Goal: Transaction & Acquisition: Book appointment/travel/reservation

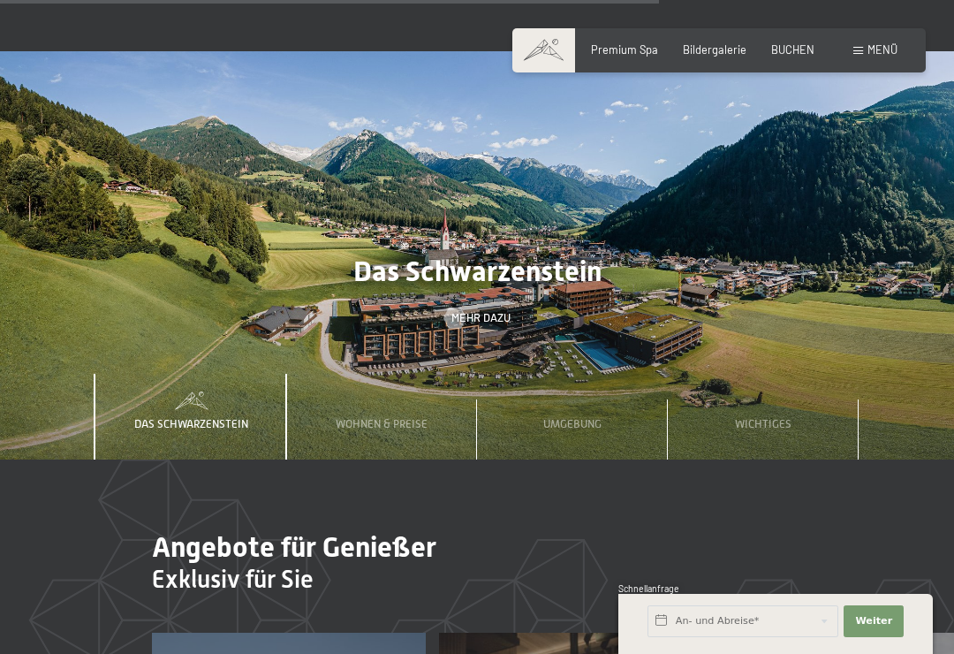
scroll to position [4256, 0]
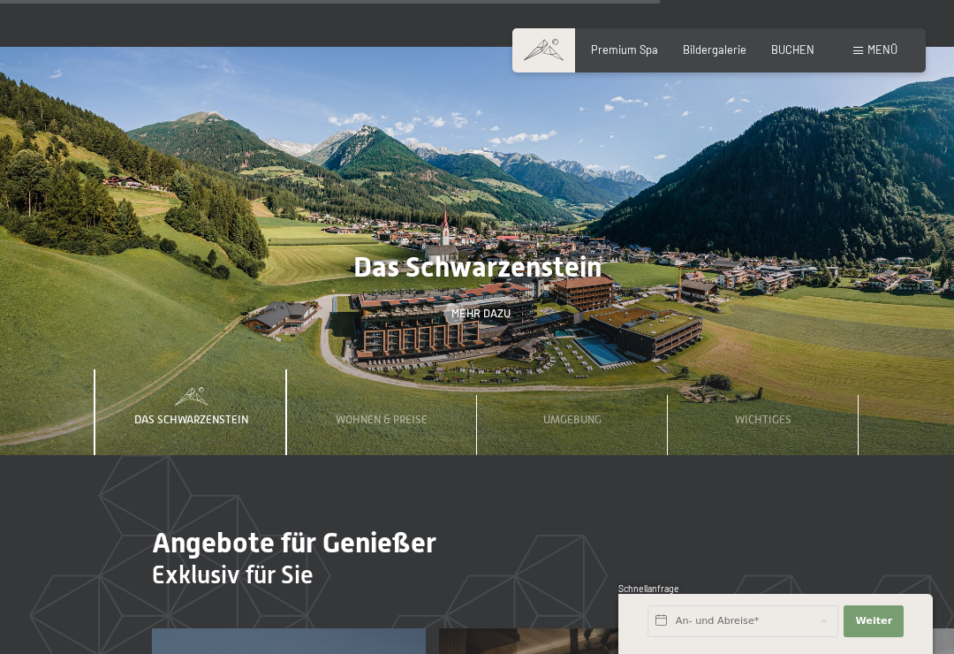
click at [784, 413] on span "Wichtiges" at bounding box center [763, 419] width 57 height 13
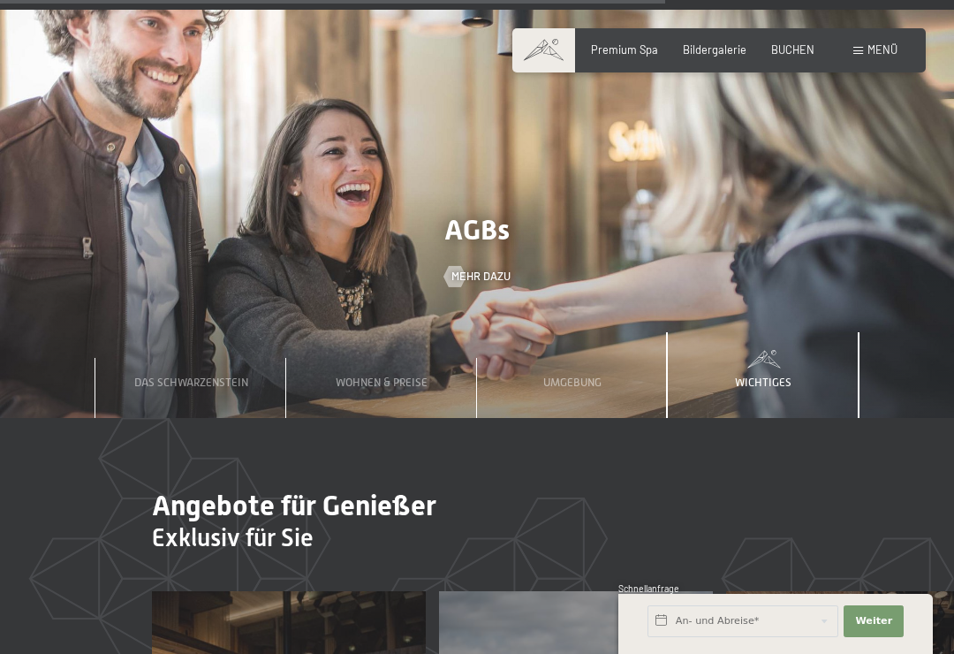
scroll to position [4289, 0]
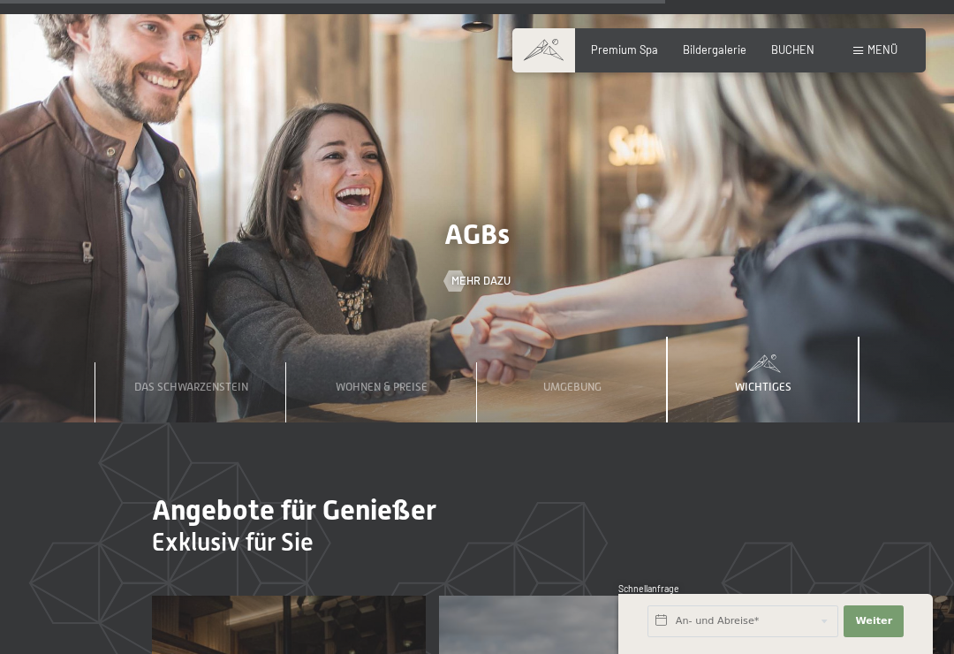
click at [784, 337] on div "Wichtiges" at bounding box center [764, 380] width 78 height 87
click at [490, 273] on span "Mehr dazu" at bounding box center [481, 281] width 59 height 16
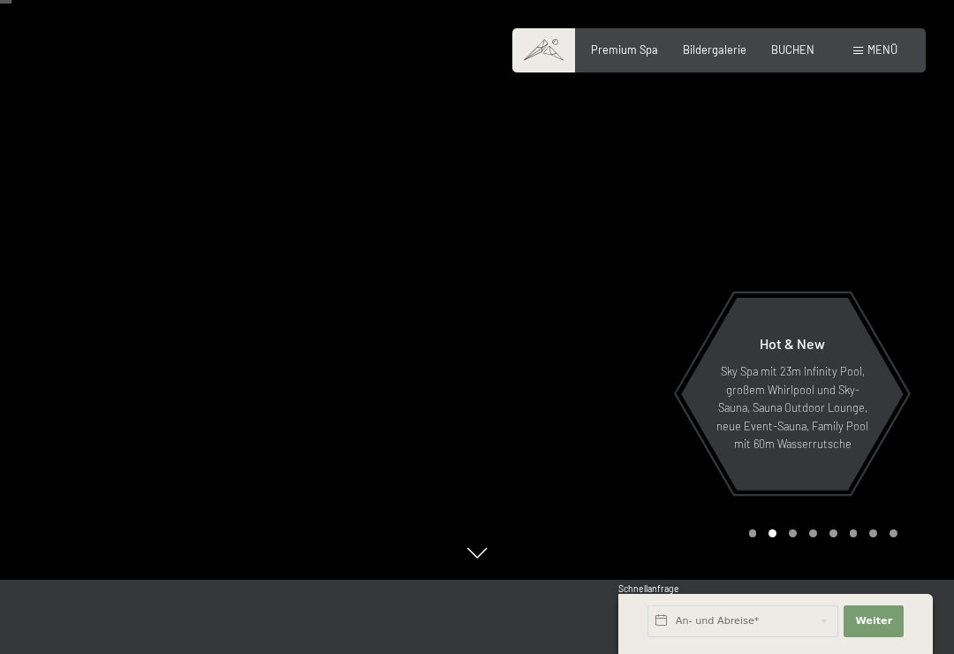
scroll to position [80, 0]
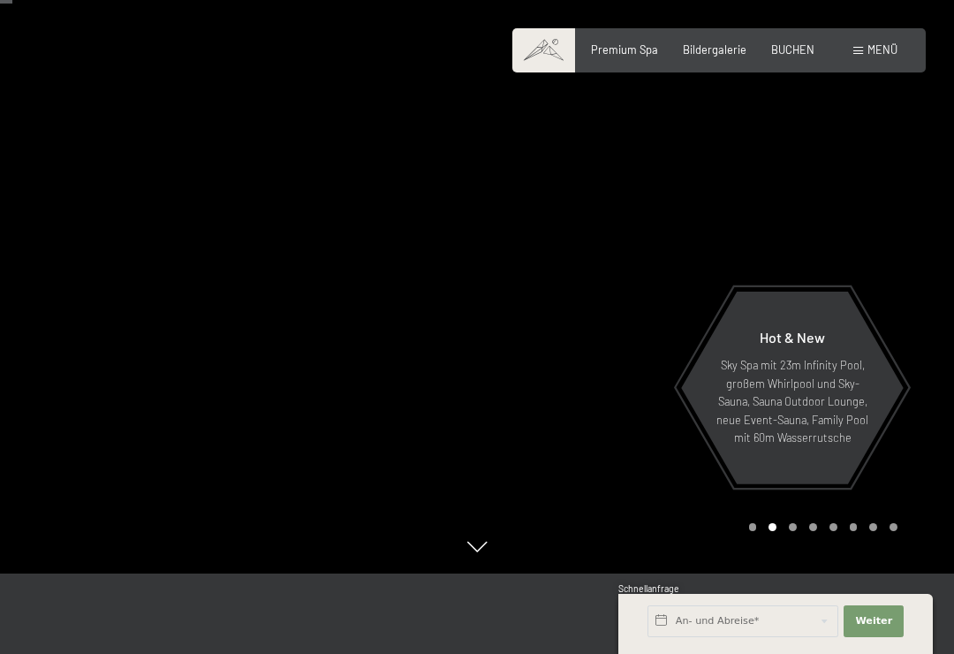
click at [799, 531] on div "Carousel Pagination" at bounding box center [820, 527] width 155 height 8
click at [790, 531] on div "Carousel Page 3" at bounding box center [793, 527] width 8 height 8
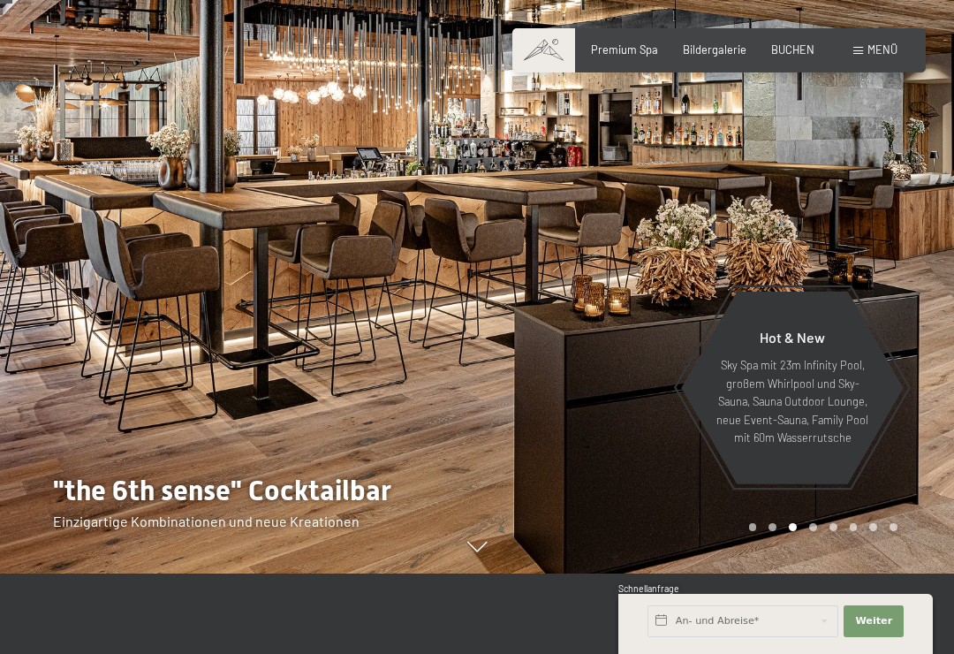
click at [810, 531] on div "Carousel Page 4" at bounding box center [814, 527] width 8 height 8
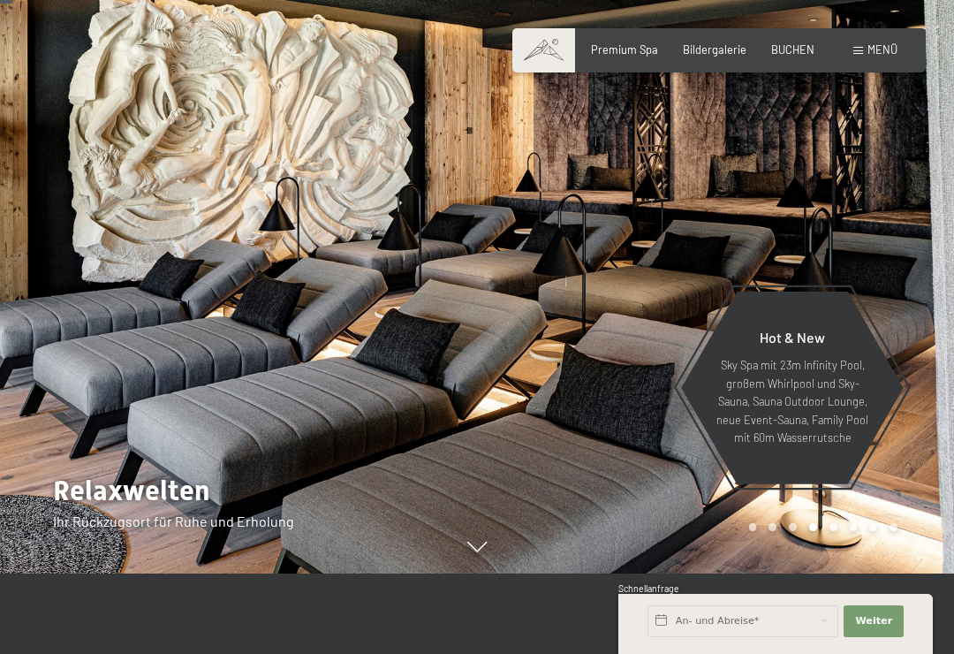
click at [831, 531] on div "Carousel Page 5" at bounding box center [834, 527] width 8 height 8
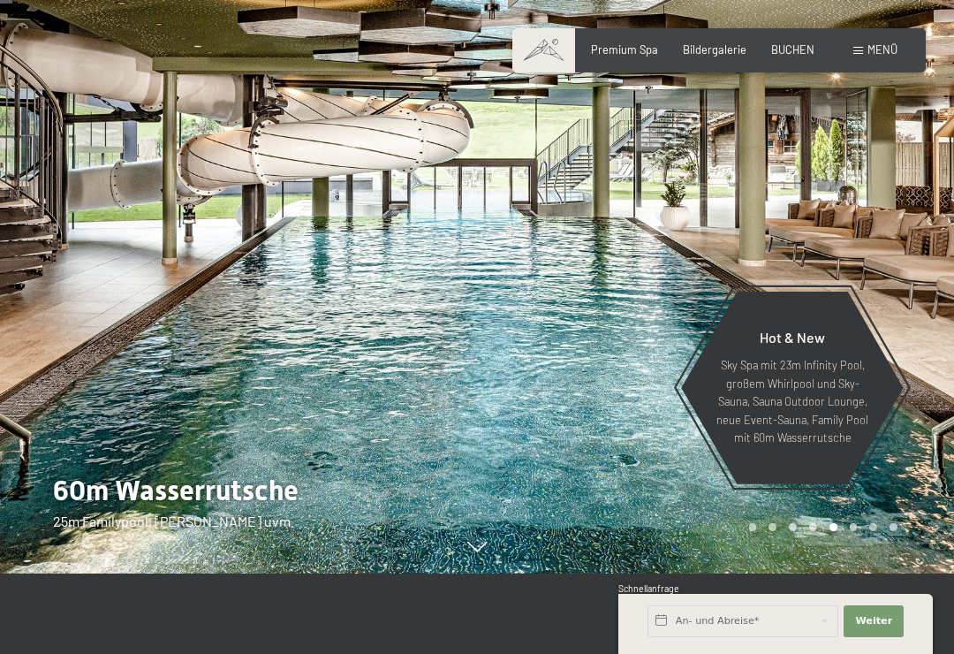
click at [852, 531] on div "Carousel Page 6" at bounding box center [854, 527] width 8 height 8
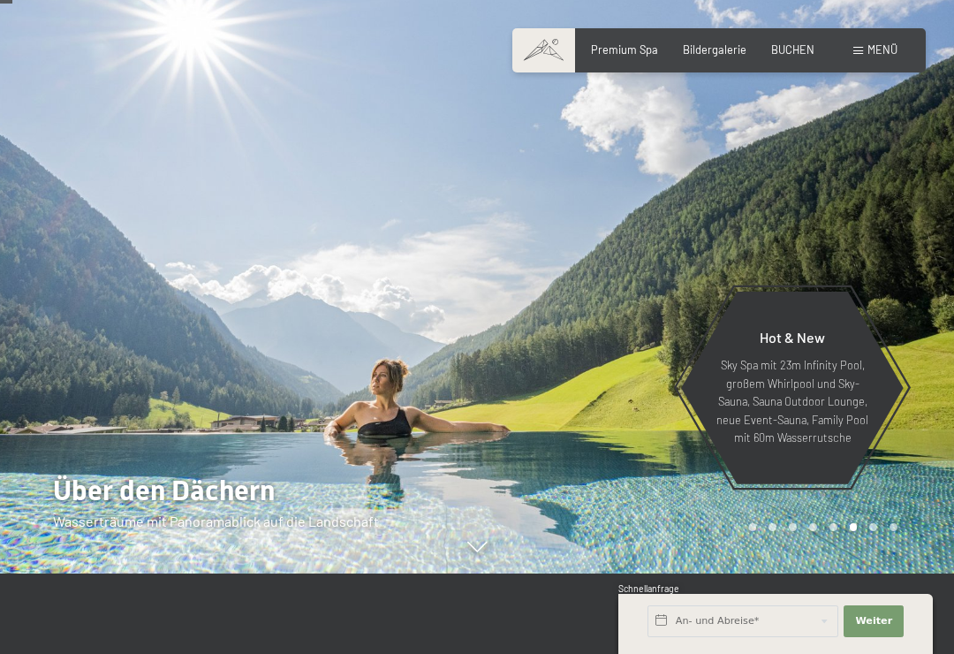
click at [872, 531] on div "Carousel Page 7" at bounding box center [874, 527] width 8 height 8
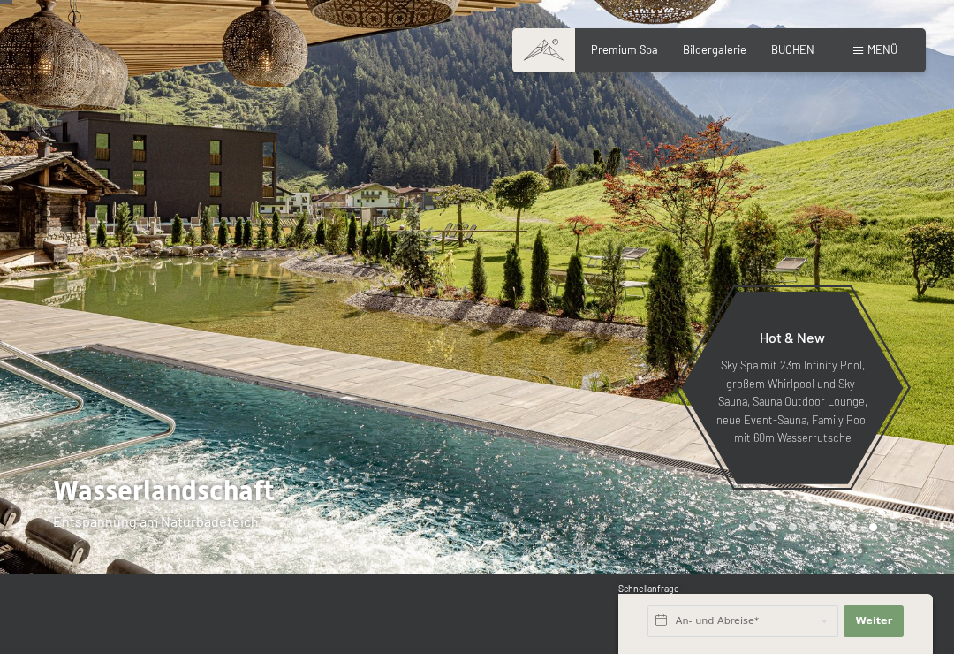
click at [892, 531] on div "Carousel Page 8" at bounding box center [894, 527] width 8 height 8
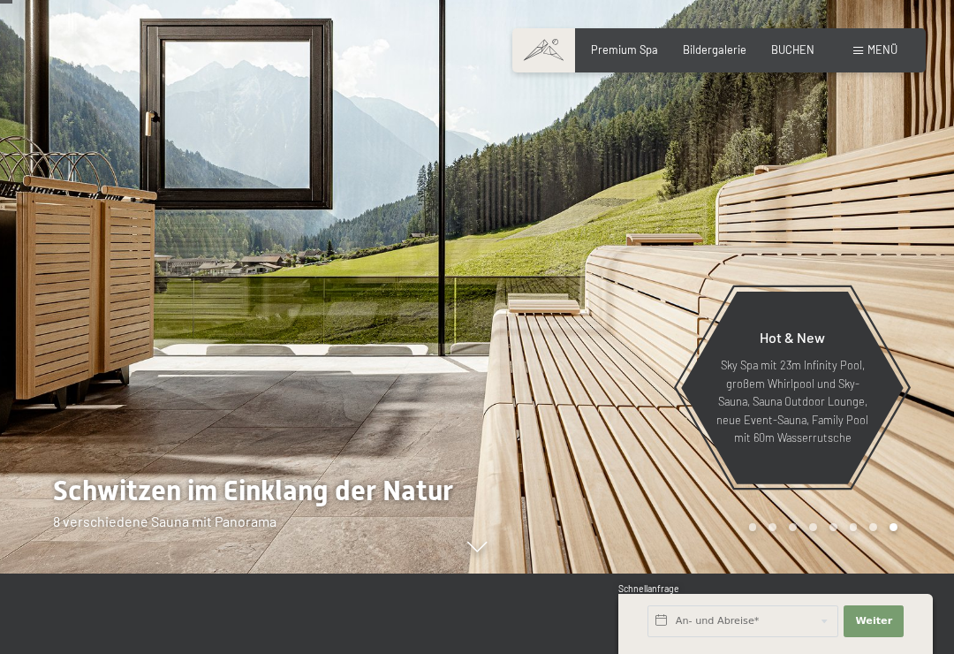
click at [751, 548] on div at bounding box center [715, 247] width 477 height 654
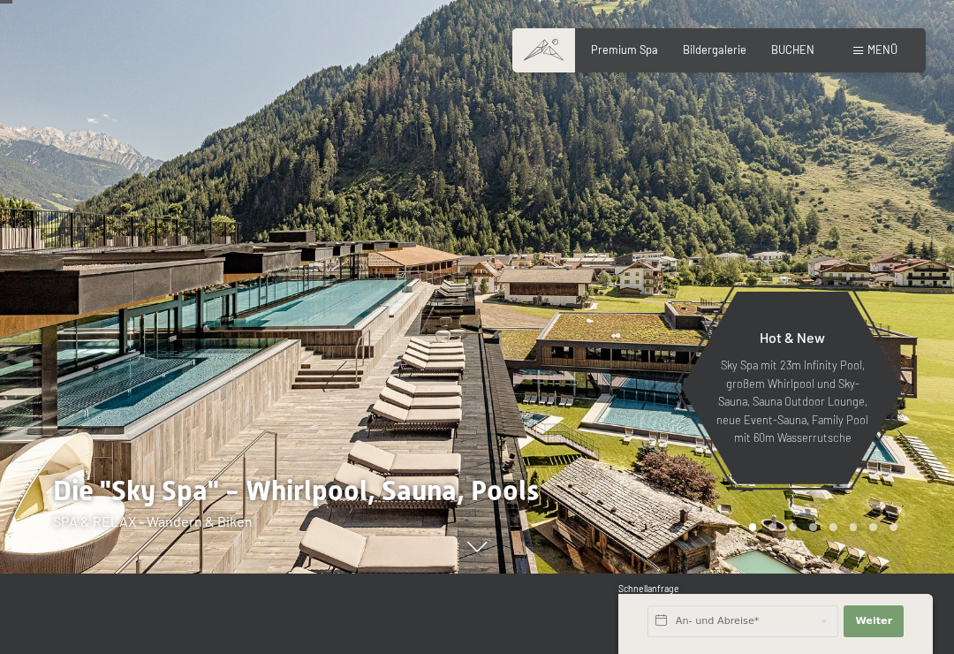
click at [701, 52] on span "Bildergalerie" at bounding box center [715, 49] width 64 height 14
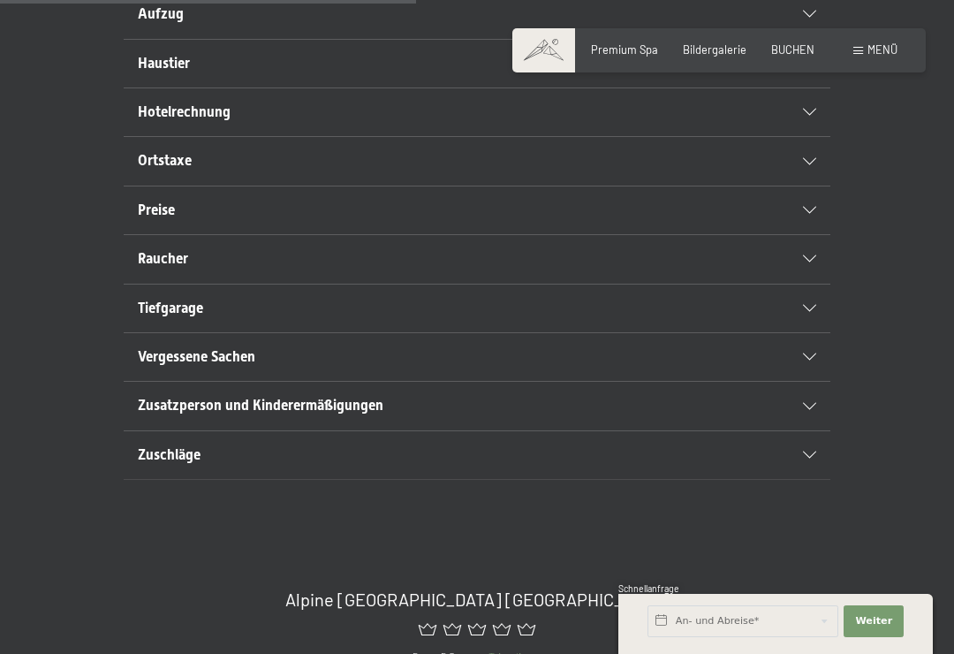
scroll to position [729, 0]
click at [813, 311] on icon at bounding box center [809, 307] width 13 height 7
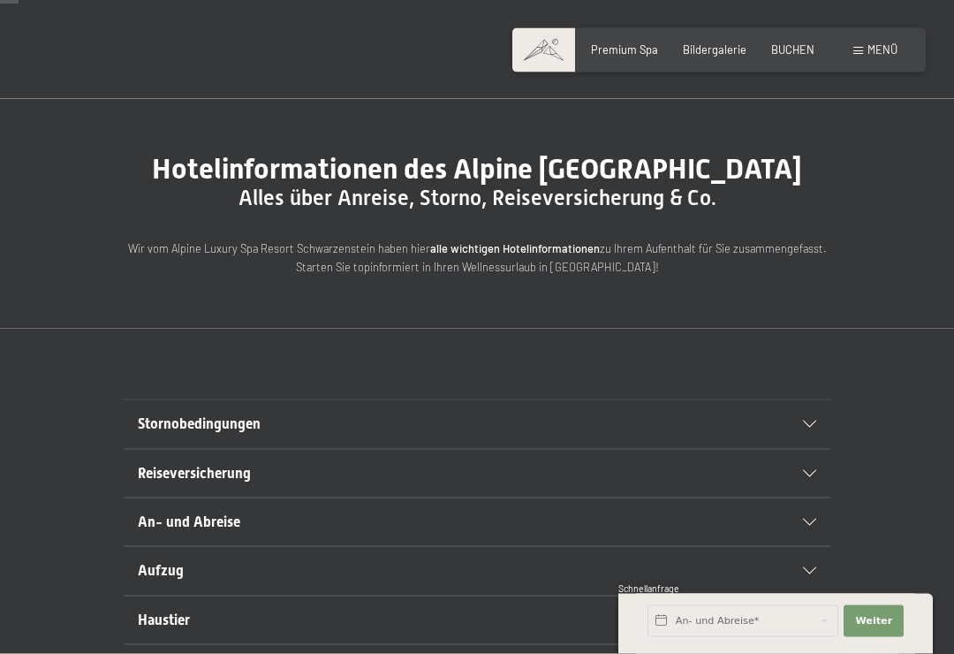
scroll to position [0, 0]
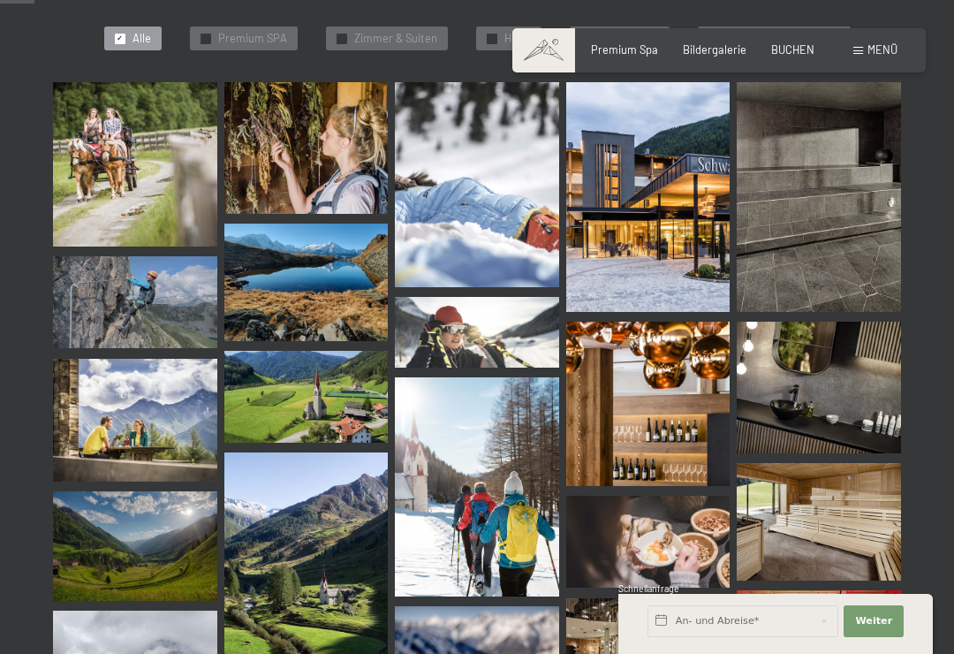
scroll to position [454, 0]
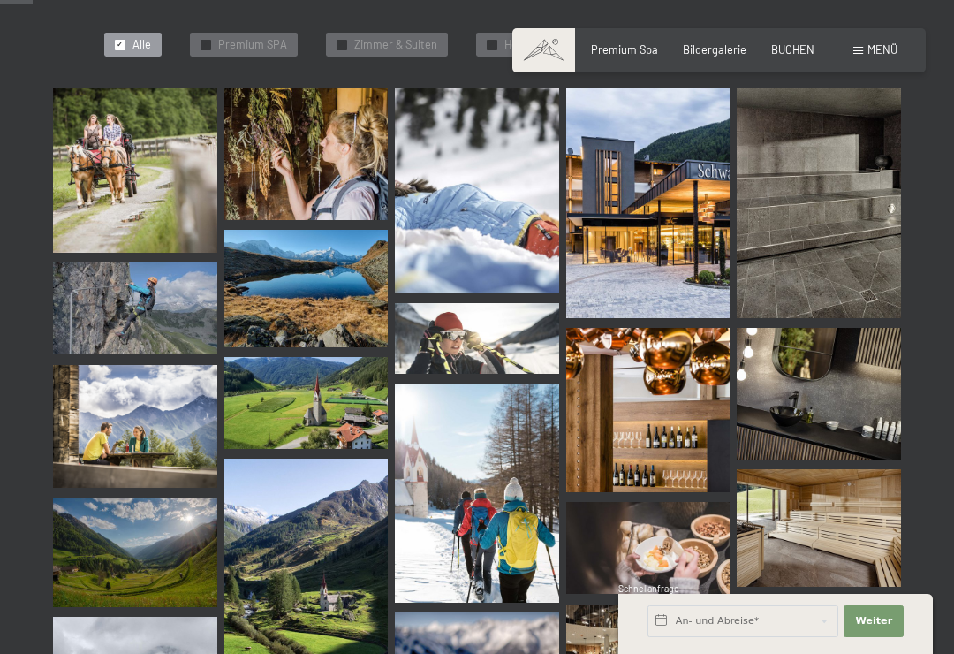
click at [673, 247] on img at bounding box center [648, 203] width 164 height 230
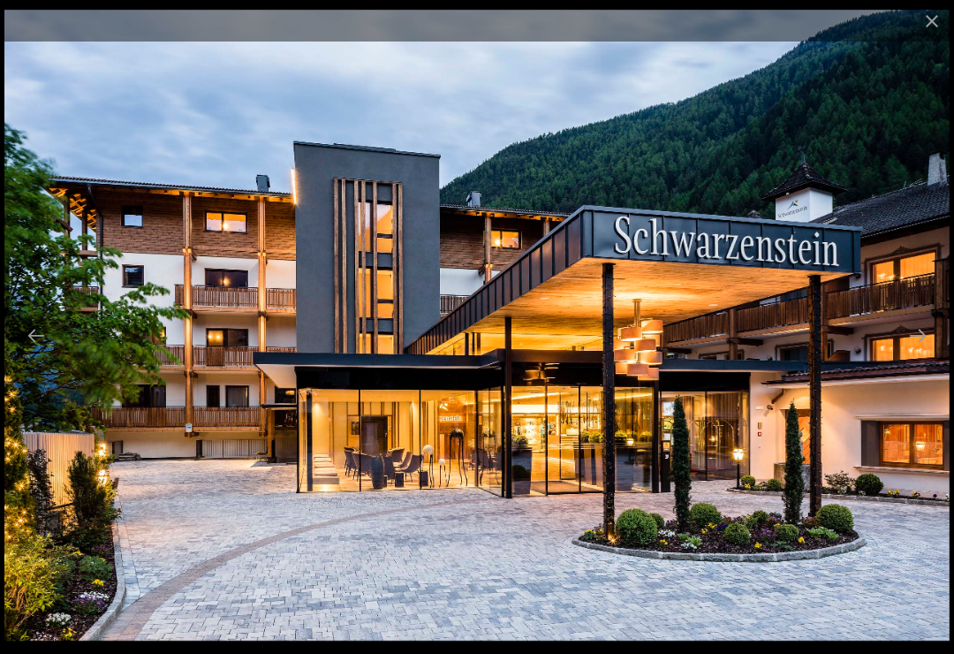
click at [941, 12] on button "Close gallery" at bounding box center [932, 21] width 44 height 42
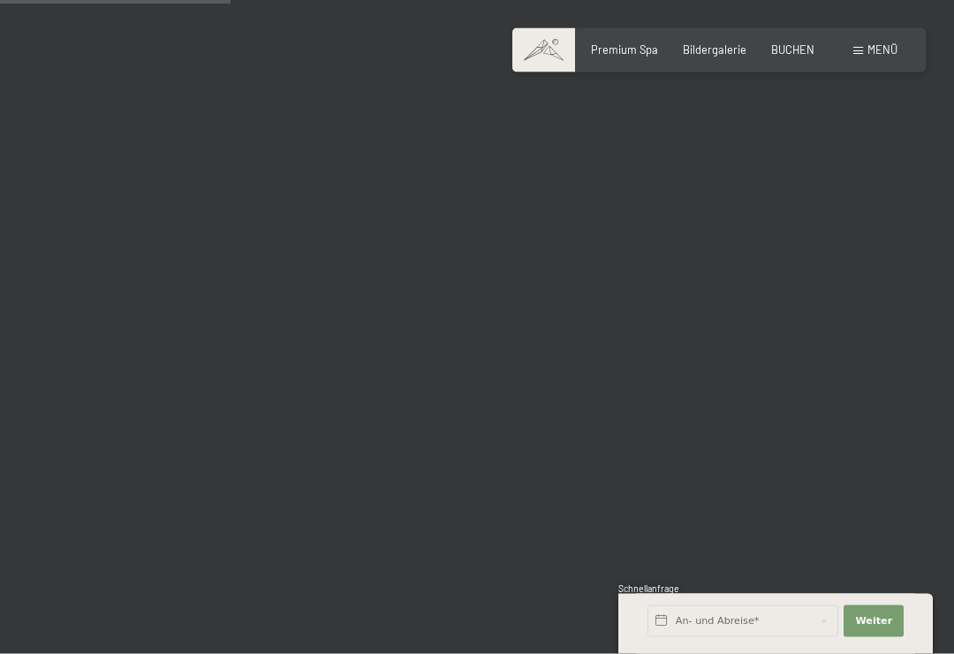
scroll to position [3238, 0]
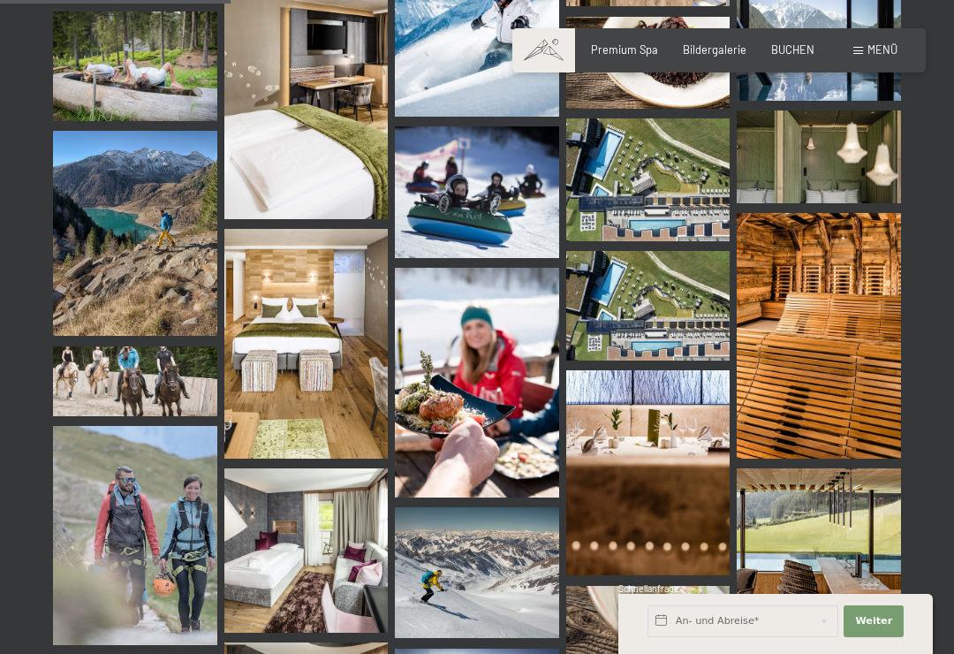
click at [655, 299] on img at bounding box center [648, 306] width 164 height 110
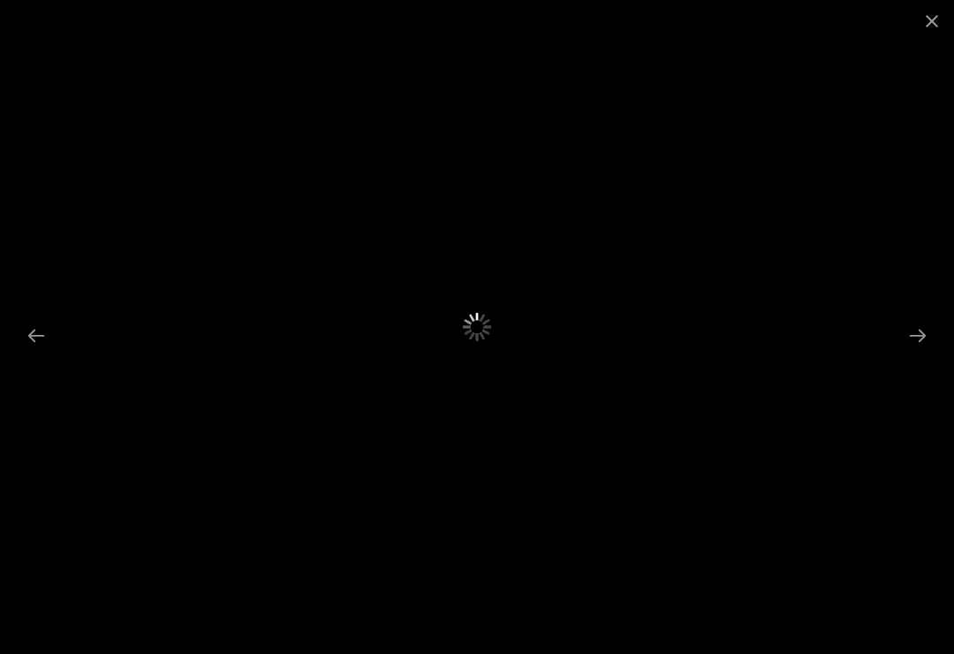
click at [947, 26] on button "Close gallery" at bounding box center [932, 21] width 44 height 42
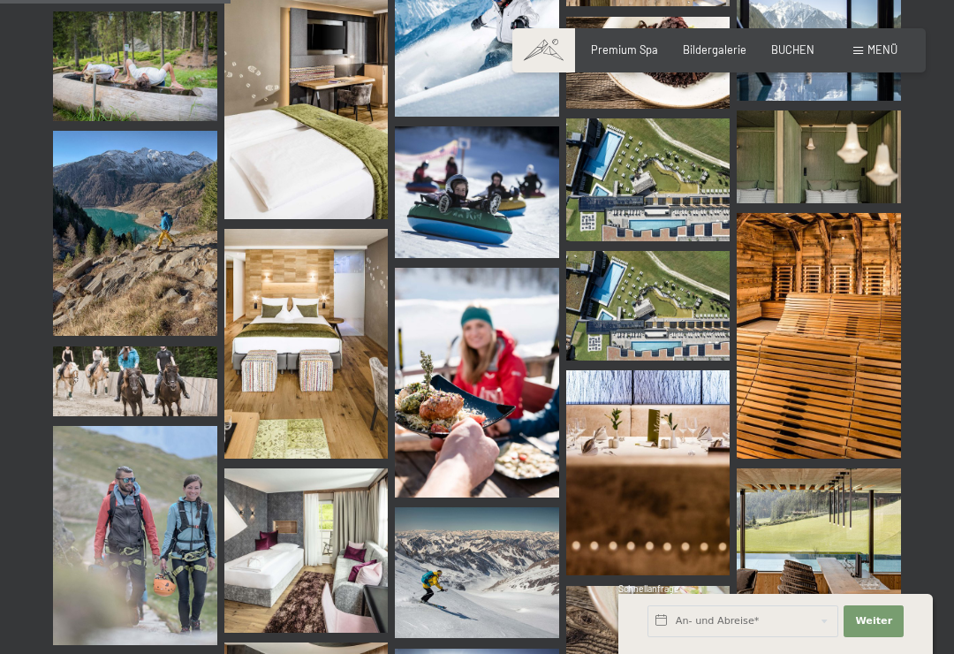
click at [657, 177] on img at bounding box center [648, 179] width 164 height 123
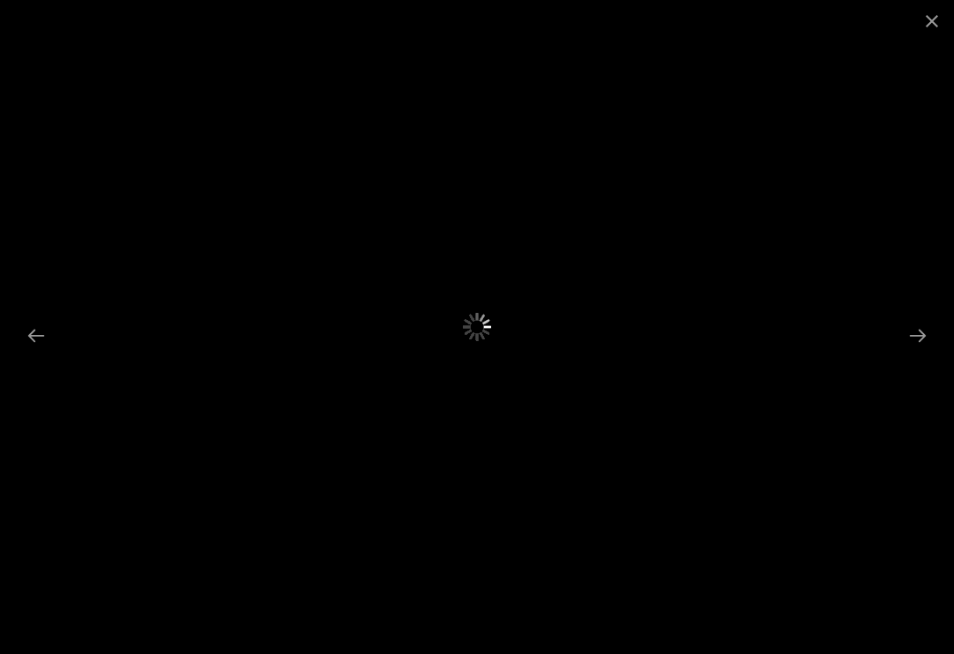
click at [913, 39] on button "Close gallery" at bounding box center [932, 21] width 44 height 42
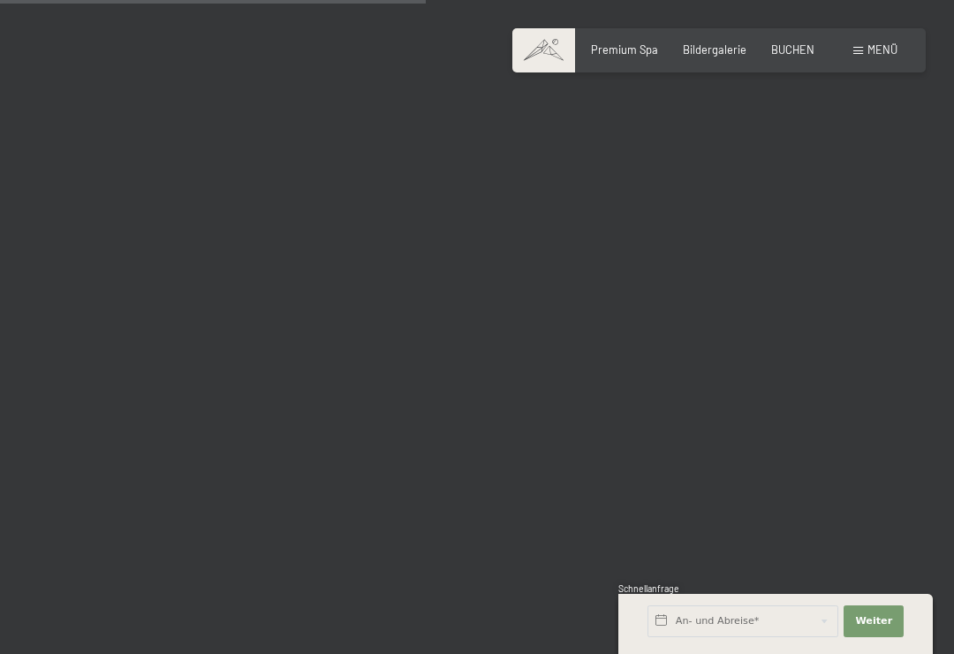
scroll to position [5983, 0]
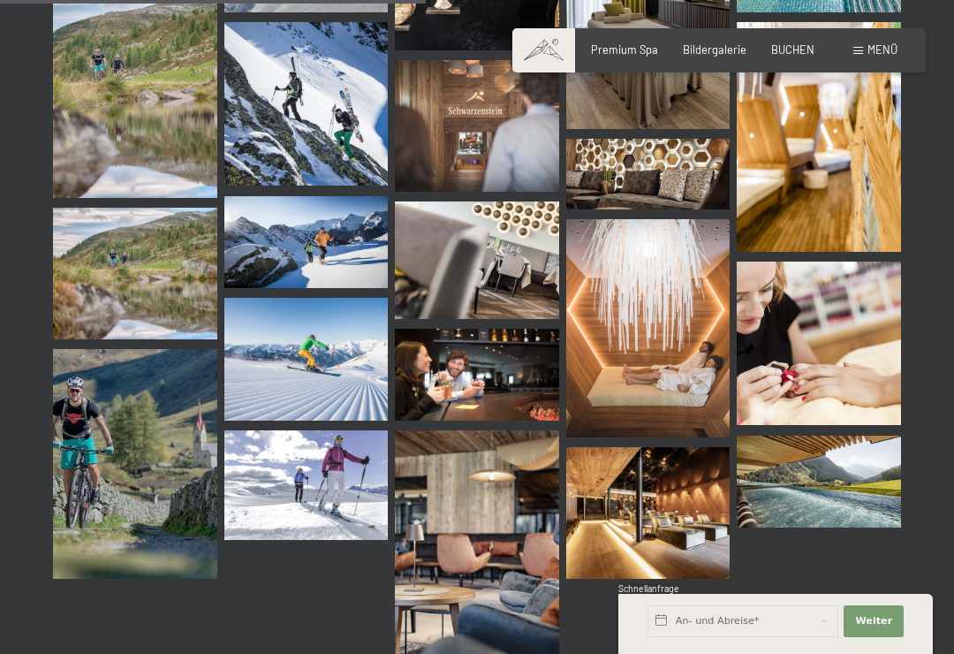
click at [783, 53] on span "BUCHEN" at bounding box center [793, 49] width 43 height 14
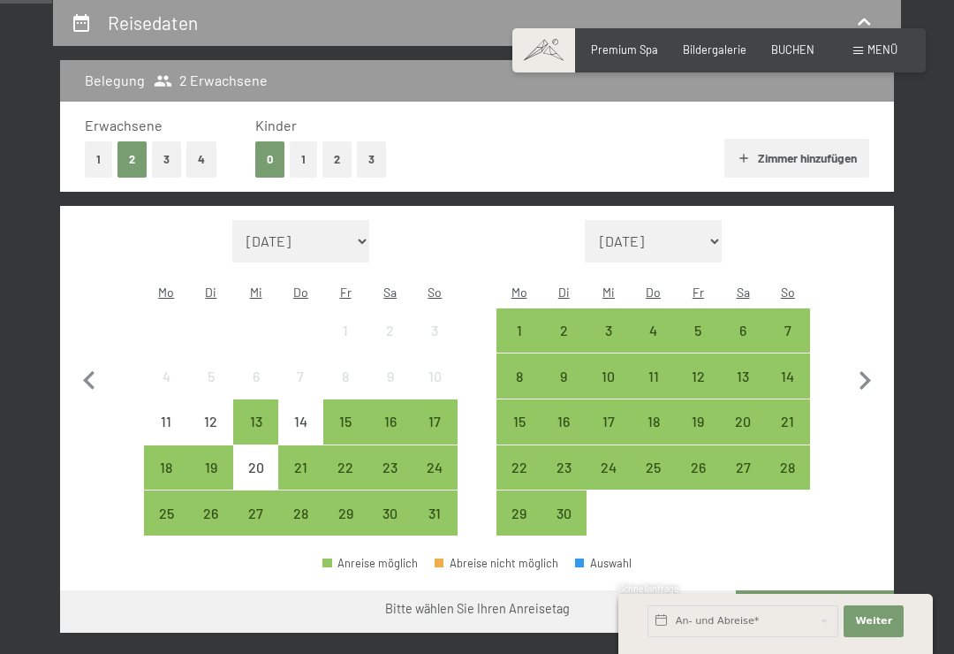
scroll to position [340, 0]
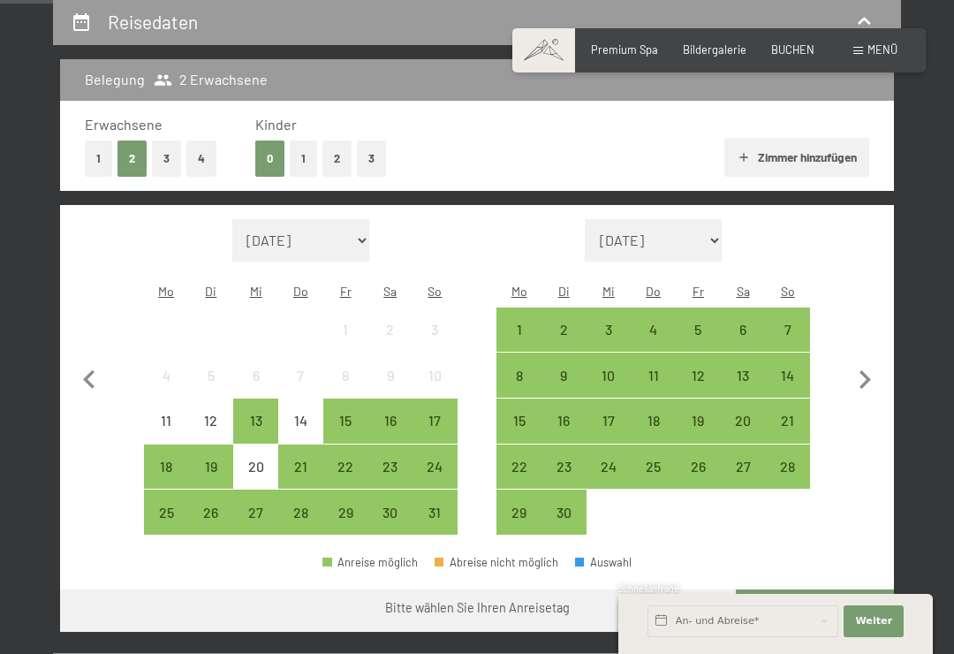
click at [658, 460] on div "25" at bounding box center [654, 481] width 42 height 42
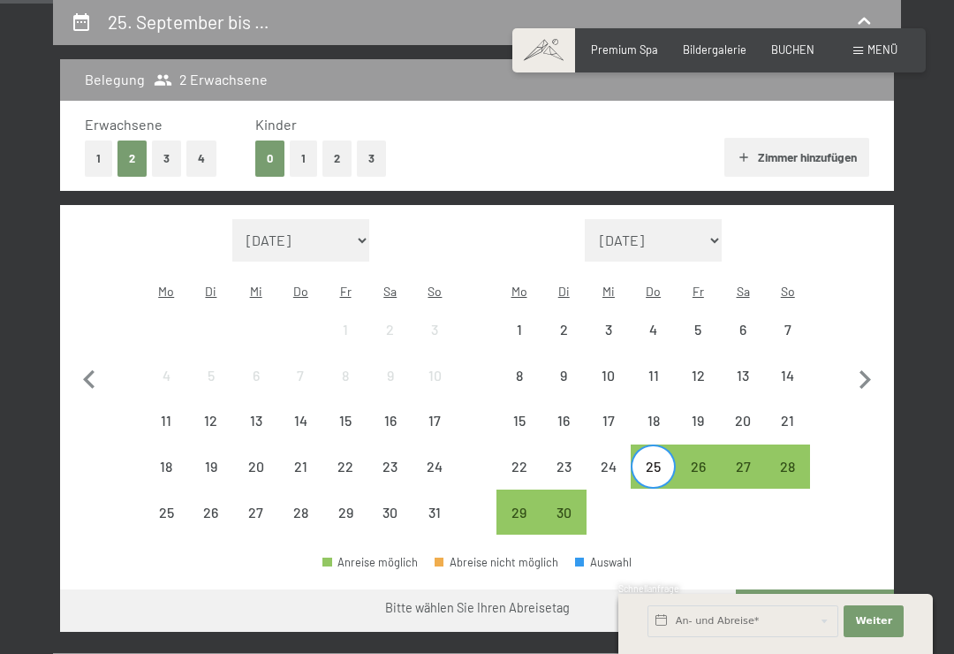
click at [517, 460] on div "22" at bounding box center [519, 481] width 42 height 42
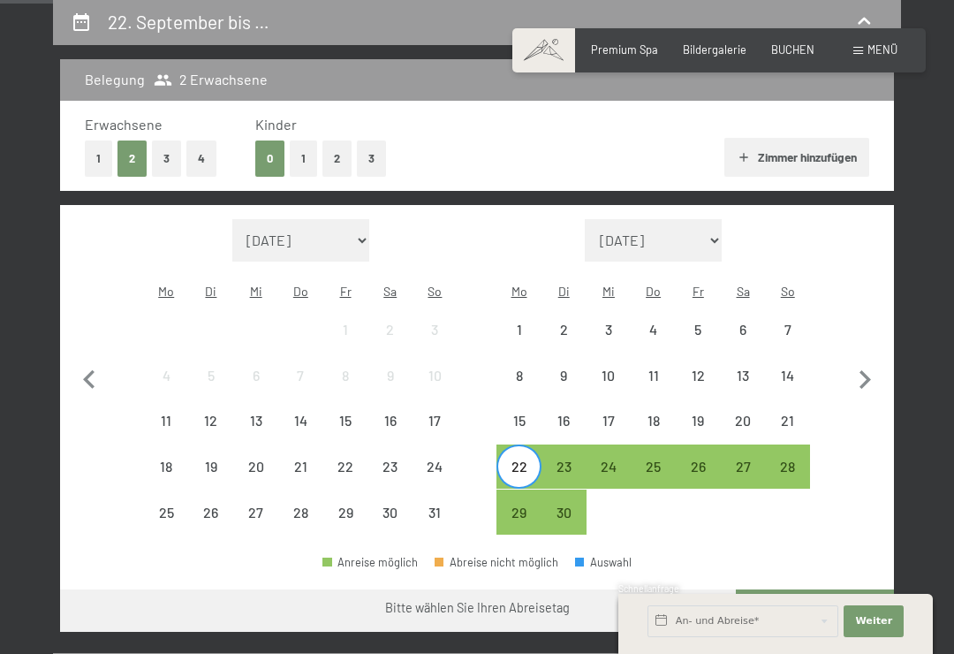
click at [517, 460] on div "22" at bounding box center [519, 481] width 42 height 42
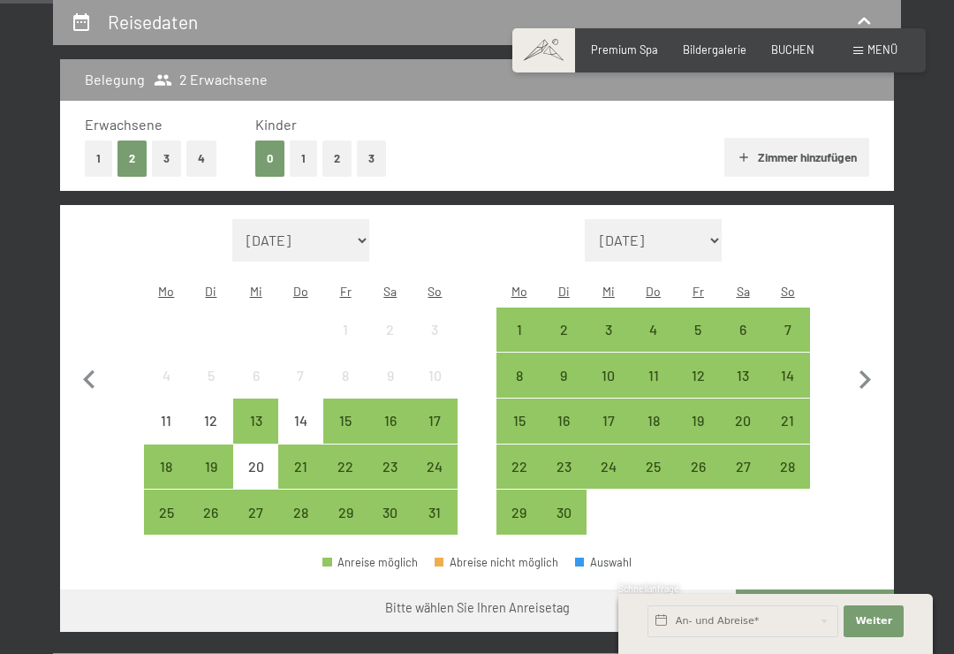
click at [521, 460] on div "22" at bounding box center [519, 481] width 42 height 42
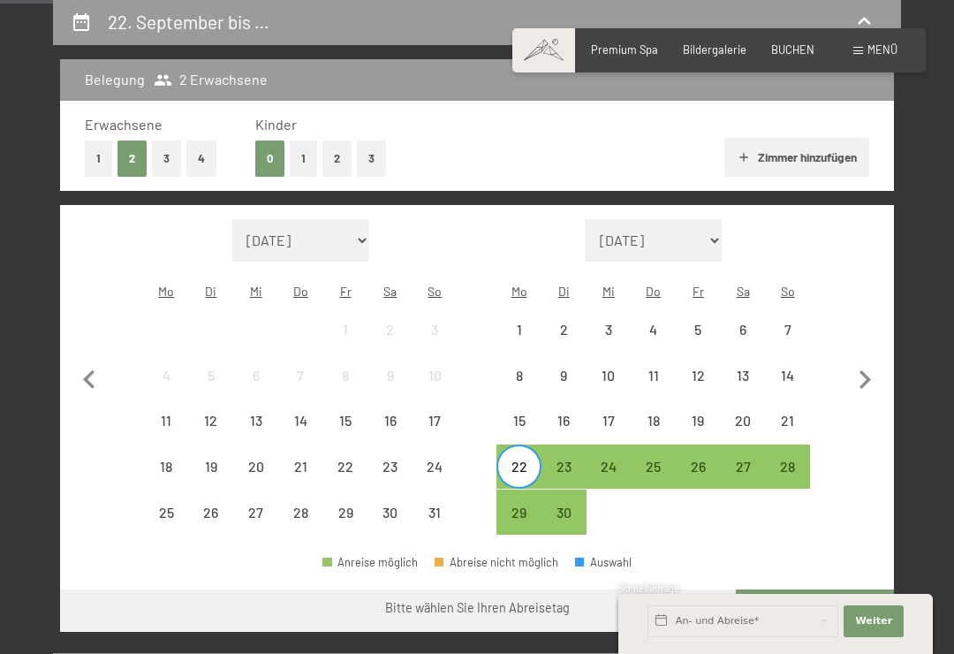
click at [697, 460] on div "26" at bounding box center [699, 481] width 42 height 42
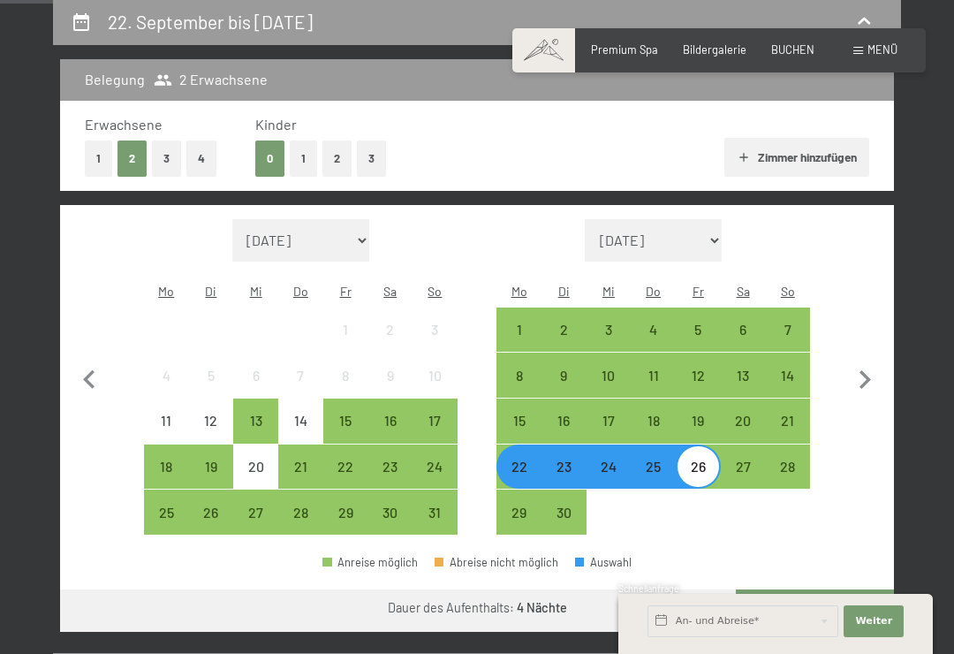
click at [845, 589] on button "Weiter zu „Zimmer“" at bounding box center [815, 610] width 158 height 42
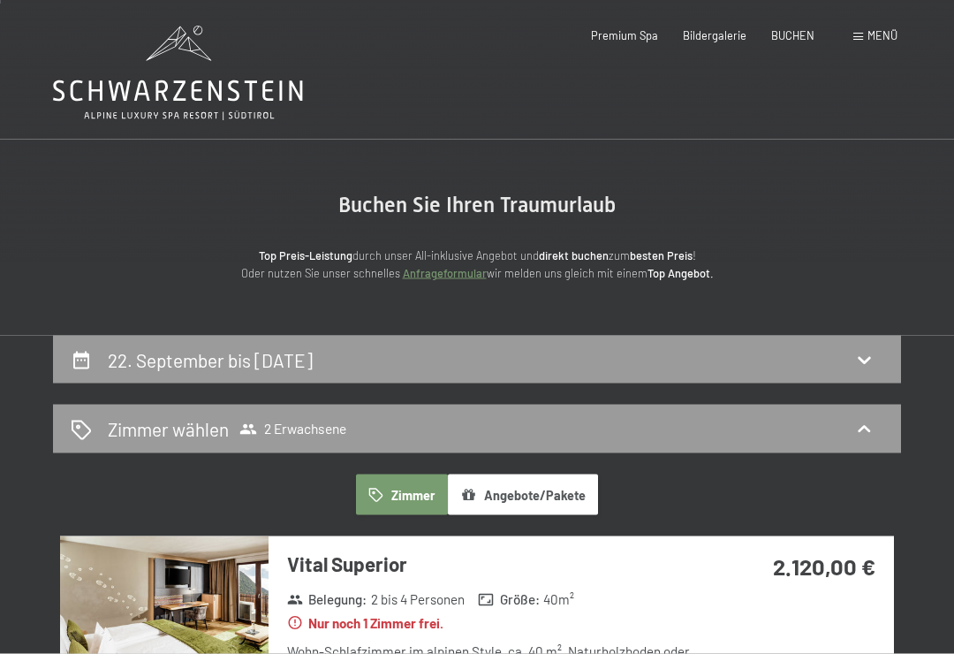
scroll to position [1, 0]
